Goal: Navigation & Orientation: Find specific page/section

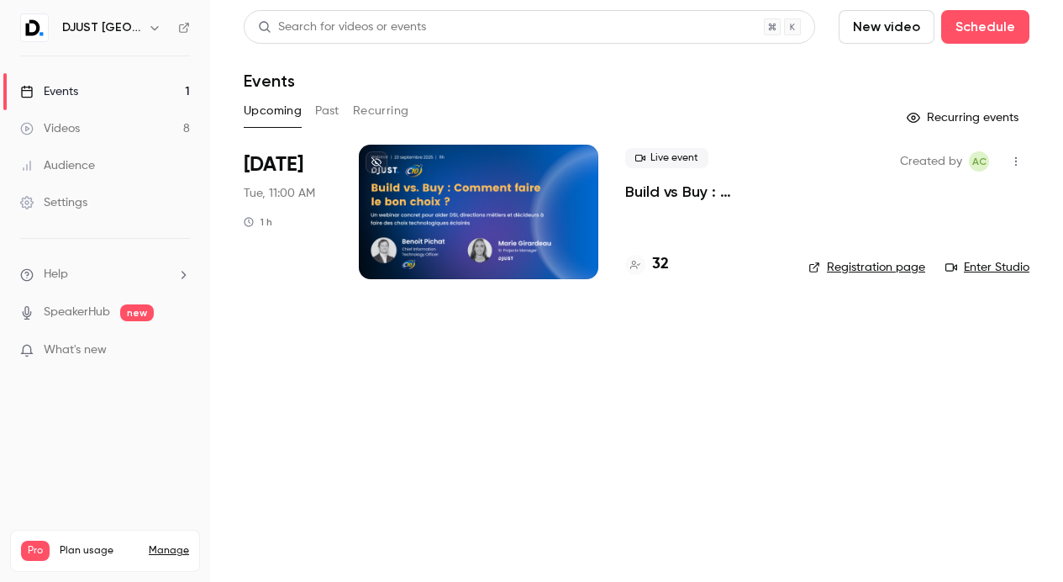
click at [857, 266] on link "Registration page" at bounding box center [867, 267] width 117 height 17
